Goal: Find specific page/section: Find specific page/section

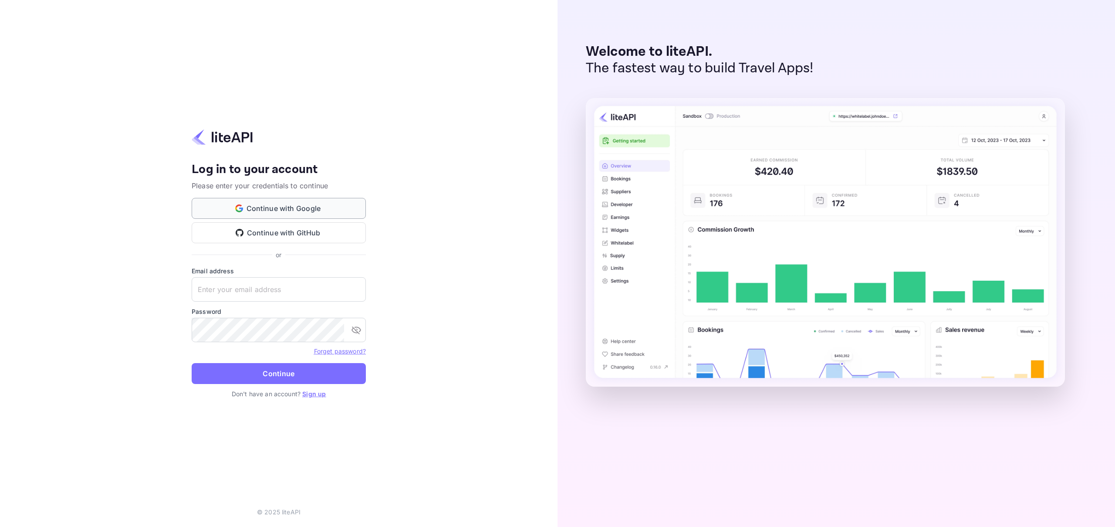
click at [271, 212] on button "Continue with Google" at bounding box center [279, 208] width 174 height 21
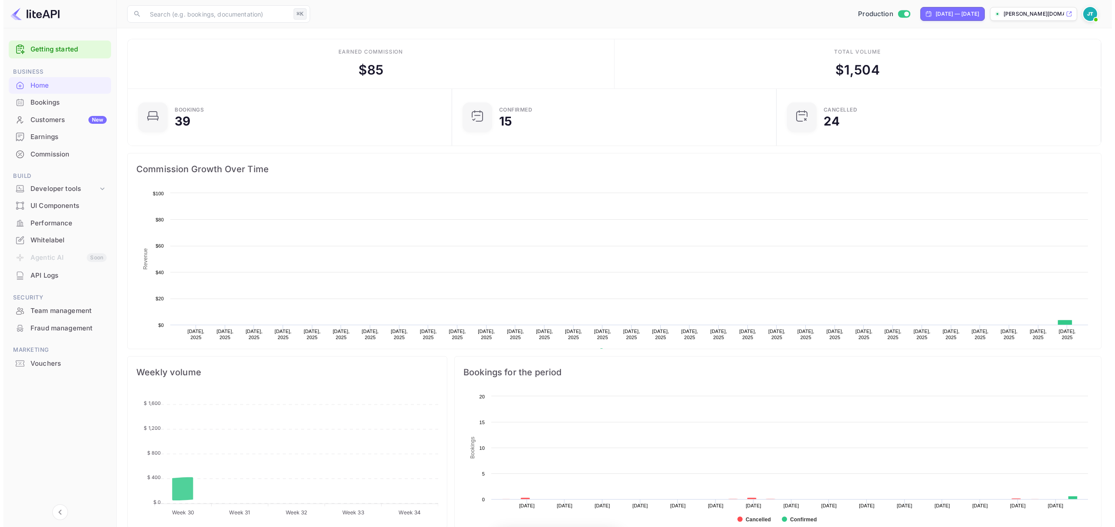
scroll to position [135, 313]
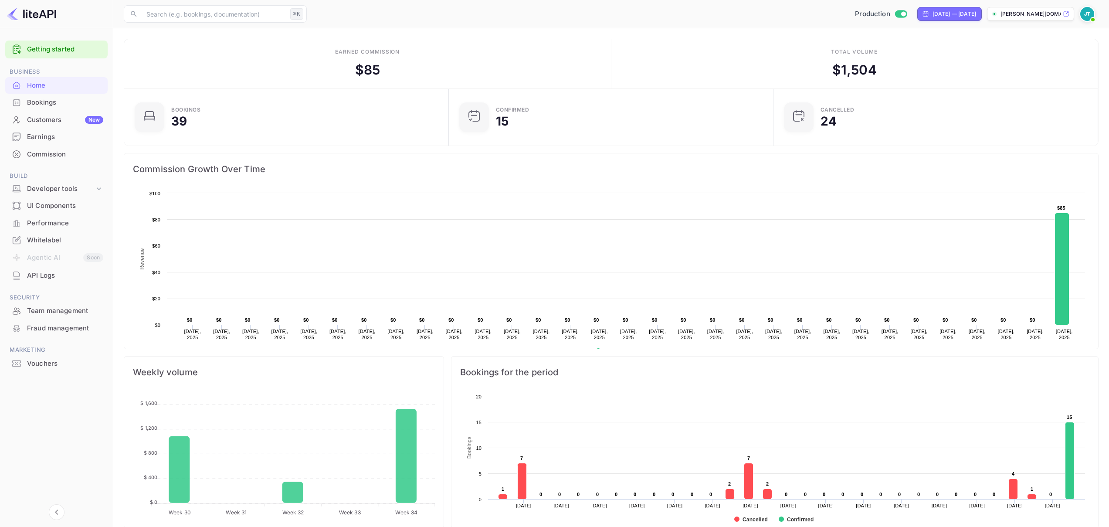
click at [68, 104] on div "Bookings" at bounding box center [65, 103] width 76 height 10
